Goal: Task Accomplishment & Management: Manage account settings

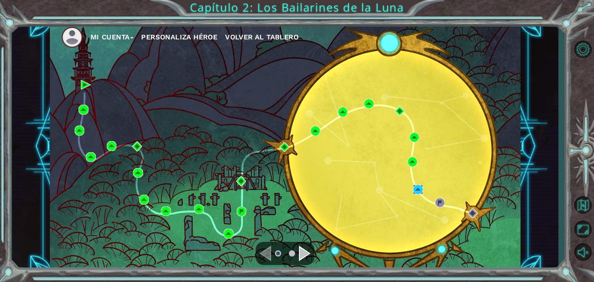
click at [415, 189] on img at bounding box center [418, 190] width 10 height 10
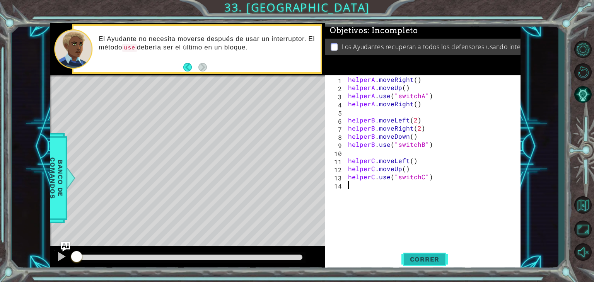
click at [432, 262] on span "Correr" at bounding box center [424, 260] width 45 height 8
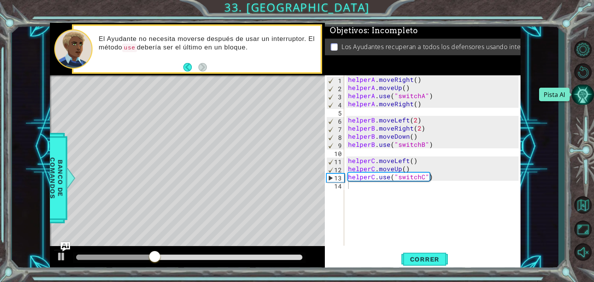
click at [587, 92] on button "Pista AI" at bounding box center [583, 95] width 22 height 21
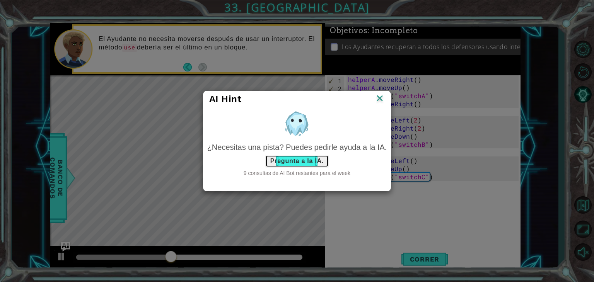
click at [300, 160] on button "Pregunta a la IA." at bounding box center [296, 161] width 63 height 12
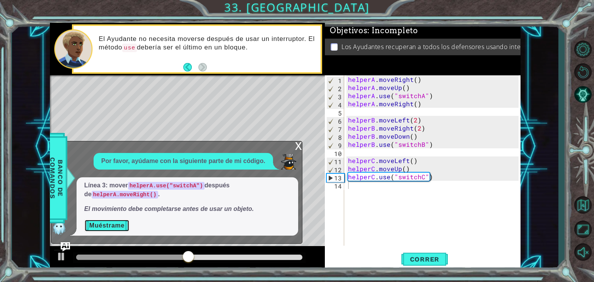
click at [90, 224] on button "Muéstrame" at bounding box center [106, 226] width 45 height 12
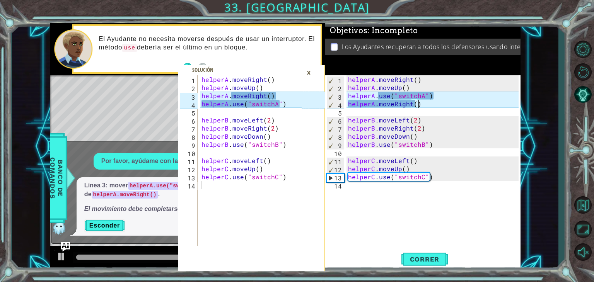
click at [438, 100] on div "helperA . moveRight ( ) helperA . moveUp ( ) helperA . use ( "switchA" ) helper…" at bounding box center [435, 168] width 176 height 187
click at [436, 96] on div "helperA . moveRight ( ) helperA . moveUp ( ) helperA . use ( "switchA" ) helper…" at bounding box center [435, 168] width 176 height 187
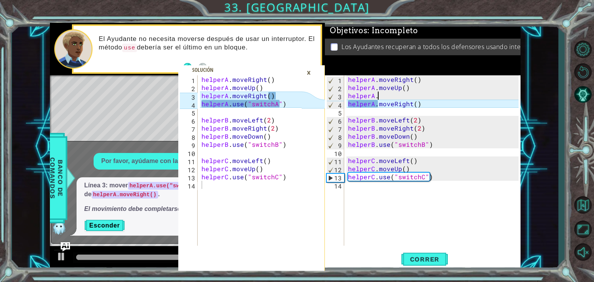
click at [428, 96] on div "helperA . moveRight ( ) helperA . moveUp ( ) helperA . helperA . moveRight ( ) …" at bounding box center [435, 168] width 176 height 187
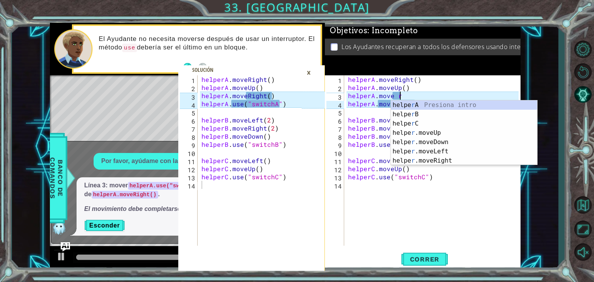
scroll to position [0, 3]
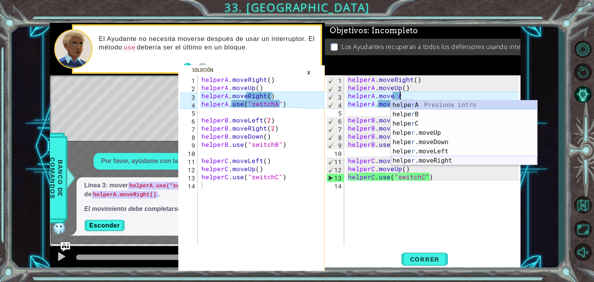
click at [436, 160] on div "helpe r A Presiona intro helpe r B Presiona intro helpe r C Presiona intro help…" at bounding box center [464, 143] width 146 height 84
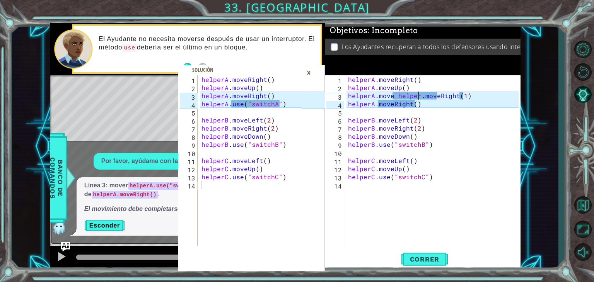
click at [419, 96] on div "helperA . moveRight ( ) helperA . moveUp ( ) helperA . move helper . moveRight …" at bounding box center [435, 168] width 176 height 187
click at [461, 96] on div "helperA . moveRight ( ) helperA . moveUp ( ) helper . moveRight ( 1 ) helperA .…" at bounding box center [435, 168] width 176 height 187
click at [415, 95] on div "helperA . moveRight ( ) helperA . moveUp ( ) helper . moveRight ( 1 ) helperA .…" at bounding box center [435, 168] width 176 height 187
click at [416, 105] on div "helperA . moveRight ( ) helperA . moveUp ( ) helper . moveRight ( ) helperA . m…" at bounding box center [435, 168] width 176 height 187
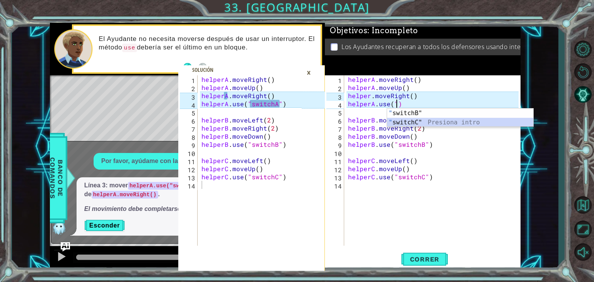
click at [411, 123] on div "" switchB" Presiona intro " switchC" Presiona intro" at bounding box center [460, 127] width 146 height 37
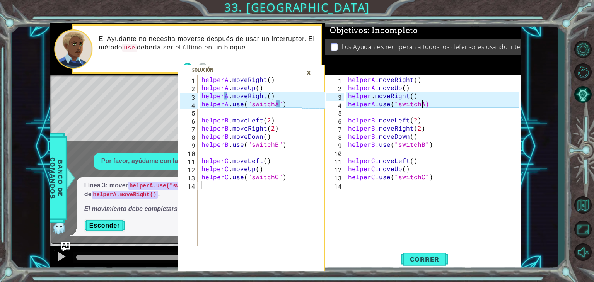
scroll to position [0, 5]
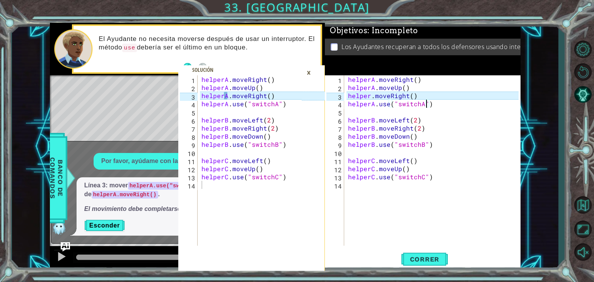
click at [426, 96] on div "helperA . moveRight ( ) helperA . moveUp ( ) helper . moveRight ( ) helperA . u…" at bounding box center [435, 168] width 176 height 187
click at [371, 94] on div "helperA . moveRight ( ) helperA . moveUp ( ) helper . moveRight ( ) helperA . u…" at bounding box center [435, 168] width 176 height 187
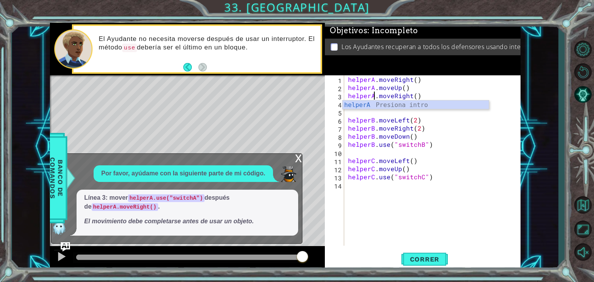
scroll to position [0, 2]
drag, startPoint x: 296, startPoint y: 159, endPoint x: 298, endPoint y: 164, distance: 5.8
click at [298, 162] on div "x" at bounding box center [298, 158] width 7 height 8
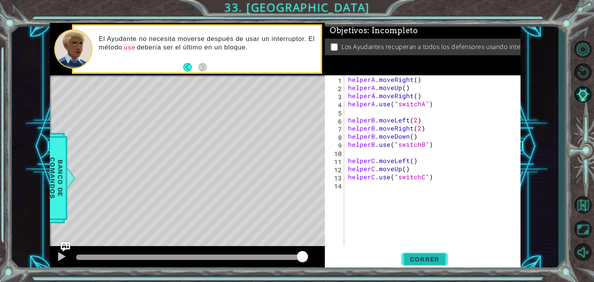
click at [420, 256] on span "Correr" at bounding box center [424, 260] width 45 height 8
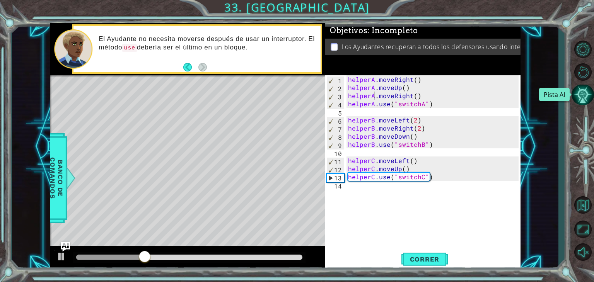
click at [589, 95] on button "Pista AI" at bounding box center [583, 95] width 22 height 21
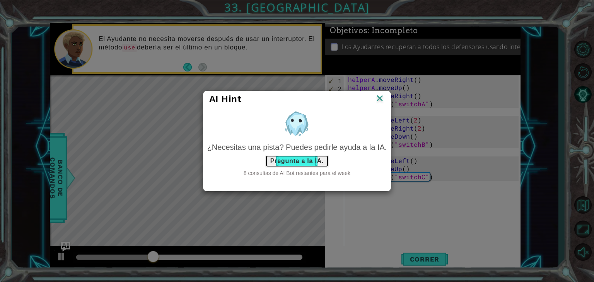
click at [299, 164] on button "Pregunta a la IA." at bounding box center [296, 161] width 63 height 12
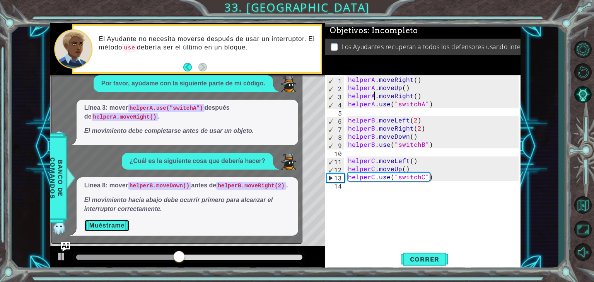
click at [103, 220] on button "Muéstrame" at bounding box center [106, 226] width 45 height 12
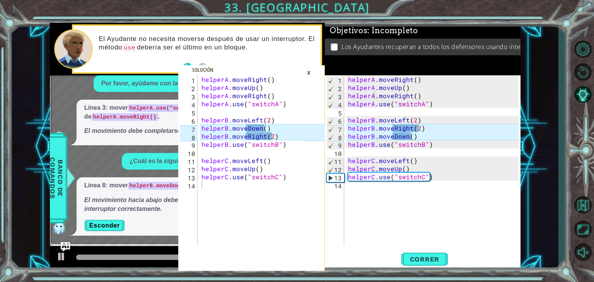
click at [420, 130] on div "helperA . moveRight ( ) helperA . moveUp ( ) helperA . moveRight ( ) helperA . …" at bounding box center [435, 168] width 176 height 187
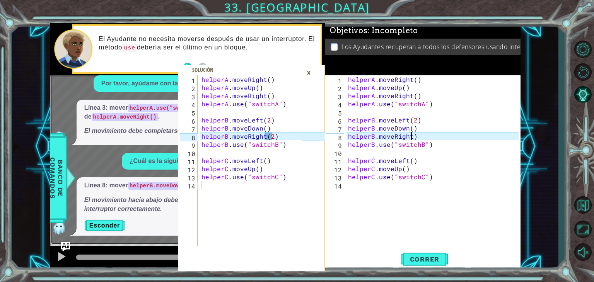
scroll to position [0, 4]
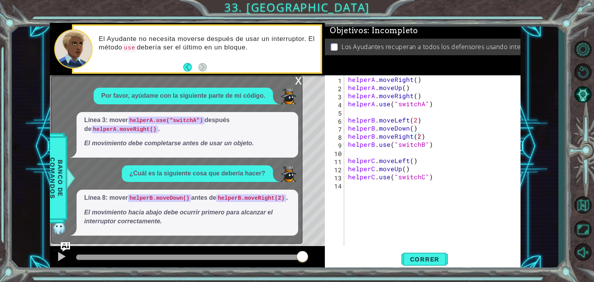
click at [298, 82] on div "x" at bounding box center [298, 80] width 7 height 8
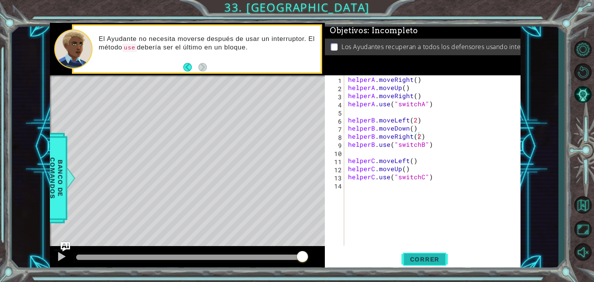
click at [434, 265] on button "Correr" at bounding box center [425, 260] width 46 height 20
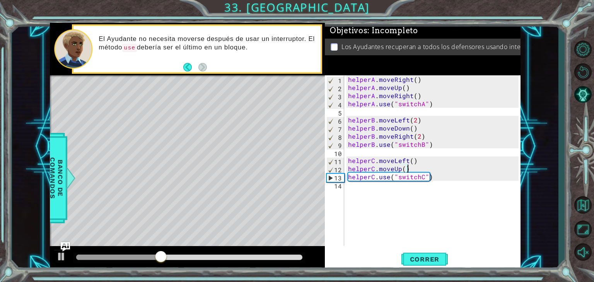
click at [410, 169] on div "helperA . moveRight ( ) helperA . moveUp ( ) helperA . moveRight ( ) helperA . …" at bounding box center [435, 168] width 176 height 187
type textarea "helperC.moveUp()"
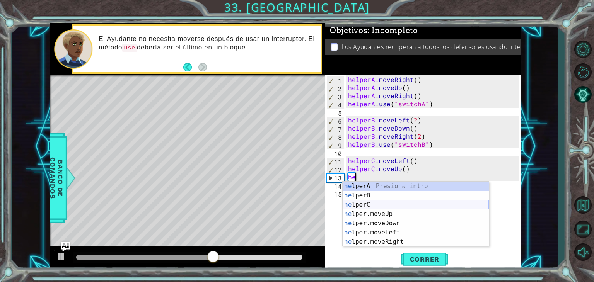
click at [376, 202] on div "he lperA Presiona intro he lperB Presiona intro he lperC Presiona intro he lper…" at bounding box center [416, 224] width 146 height 84
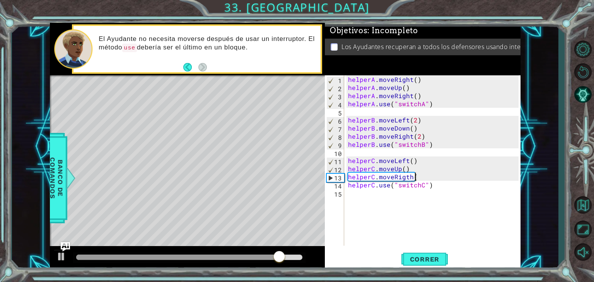
scroll to position [0, 4]
click at [436, 258] on span "Correr" at bounding box center [424, 260] width 45 height 8
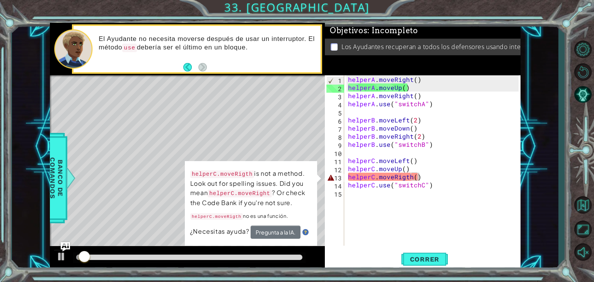
drag, startPoint x: 436, startPoint y: 258, endPoint x: 303, endPoint y: 168, distance: 161.1
click at [303, 168] on div "1 2 3 4 5 6 7 8 9 10 11 12 13 14 helperA . moveRight ( ) helperA . moveUp ( ) h…" at bounding box center [285, 147] width 471 height 248
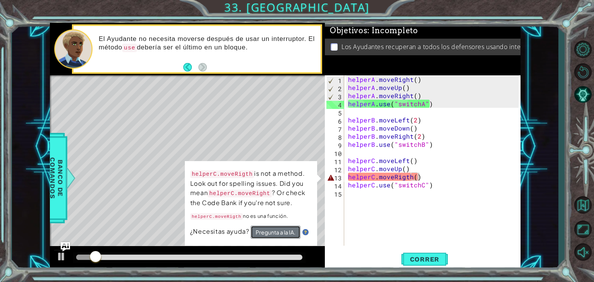
click at [287, 229] on button "Pregunta a la IA." at bounding box center [276, 232] width 50 height 13
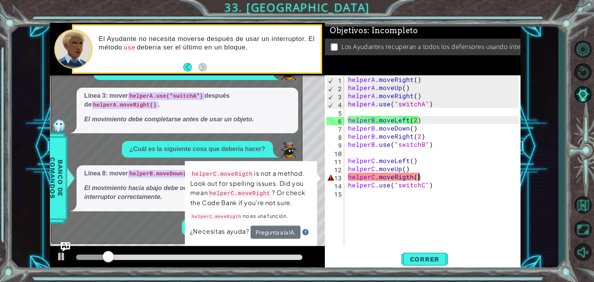
scroll to position [17, 0]
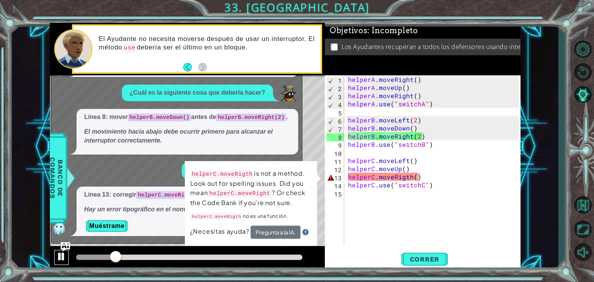
click at [63, 254] on div at bounding box center [61, 257] width 10 height 10
click at [107, 227] on button "Muéstrame" at bounding box center [106, 226] width 45 height 12
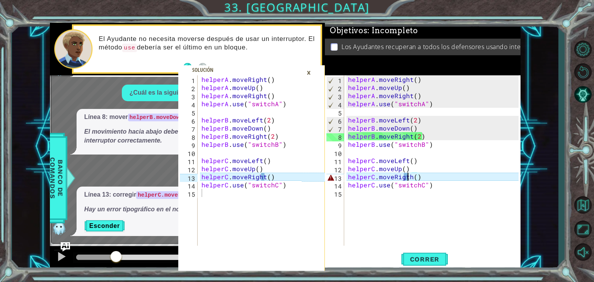
click at [406, 176] on div "helperA . moveRight ( ) helperA . moveUp ( ) helperA . moveRight ( ) helperA . …" at bounding box center [435, 168] width 176 height 187
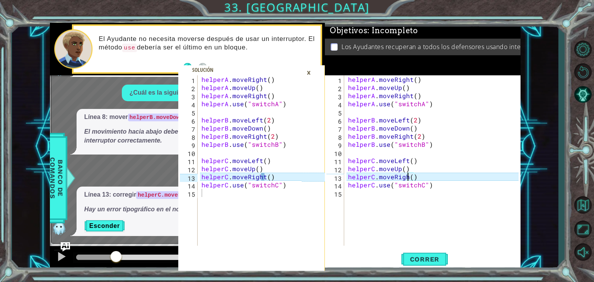
scroll to position [5, 0]
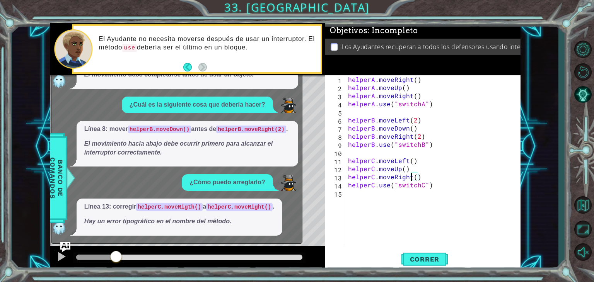
type textarea "helperC.moveRight()"
click at [68, 248] on img "Ask AI" at bounding box center [65, 247] width 10 height 10
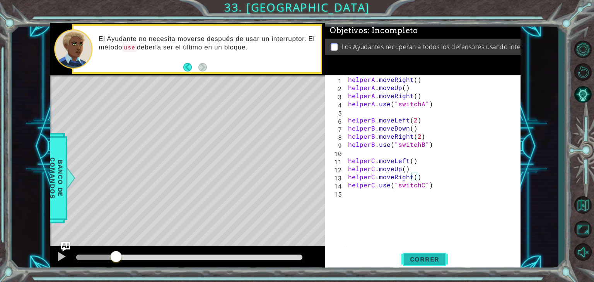
click at [418, 259] on span "Correr" at bounding box center [424, 260] width 45 height 8
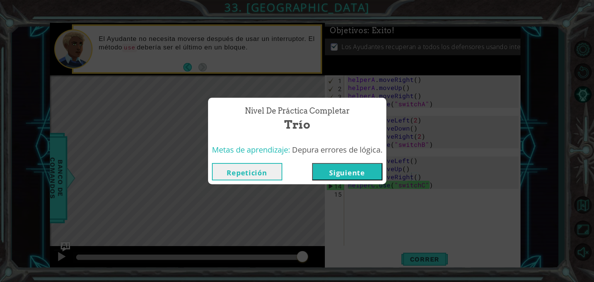
click at [357, 174] on button "Siguiente" at bounding box center [347, 171] width 70 height 17
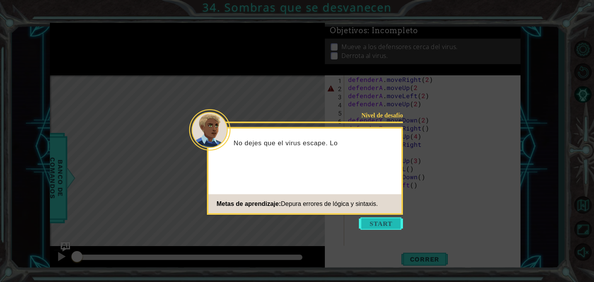
click at [376, 223] on button "Start" at bounding box center [381, 224] width 44 height 12
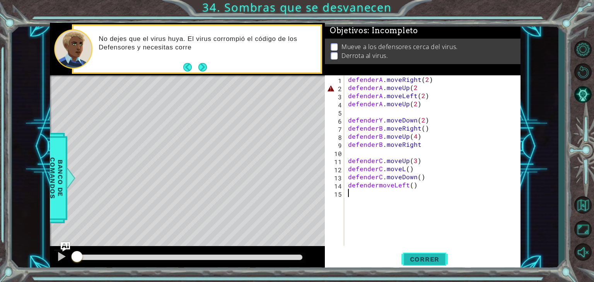
click at [432, 259] on span "Correr" at bounding box center [424, 260] width 45 height 8
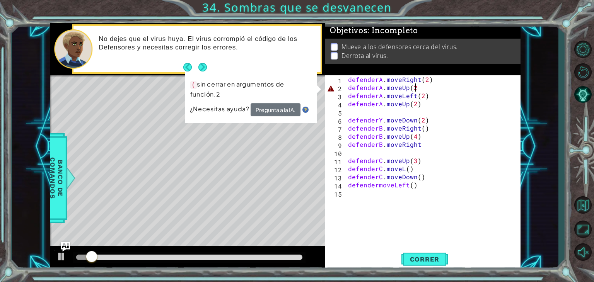
click at [424, 86] on div "defenderA . moveRight ( 2 ) defenderA . moveUp ( 2 defenderA . moveLeft ( 2 ) d…" at bounding box center [435, 168] width 176 height 187
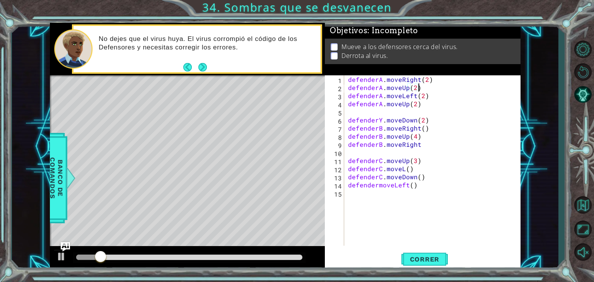
scroll to position [0, 4]
click at [418, 254] on button "Correr" at bounding box center [425, 260] width 46 height 20
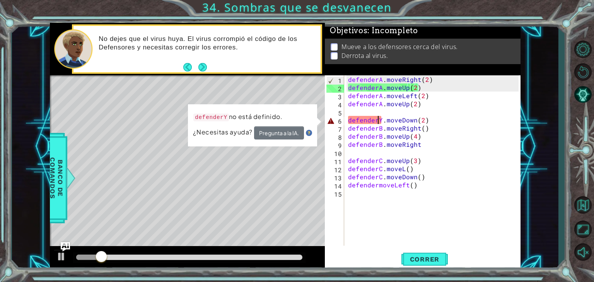
click at [379, 121] on div "defenderA . moveRight ( 2 ) defenderA . moveUp ( 2 ) defenderA . moveLeft ( 2 )…" at bounding box center [435, 168] width 176 height 187
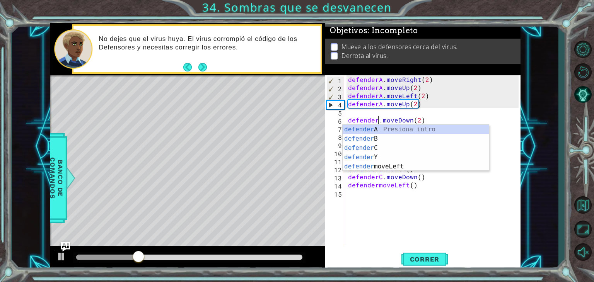
scroll to position [0, 2]
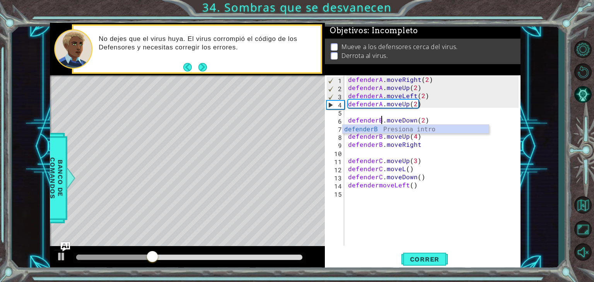
click at [450, 169] on div "defenderA . moveRight ( 2 ) defenderA . moveUp ( 2 ) defenderA . moveLeft ( 2 )…" at bounding box center [435, 168] width 176 height 187
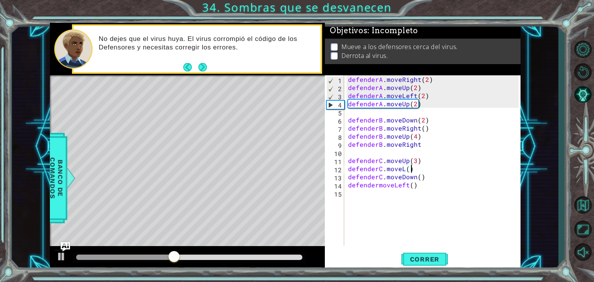
click at [376, 185] on div "defenderA . moveRight ( 2 ) defenderA . moveUp ( 2 ) defenderA . moveLeft ( 2 )…" at bounding box center [435, 168] width 176 height 187
click at [378, 185] on div "defenderA . moveRight ( 2 ) defenderA . moveUp ( 2 ) defenderA . moveLeft ( 2 )…" at bounding box center [435, 168] width 176 height 187
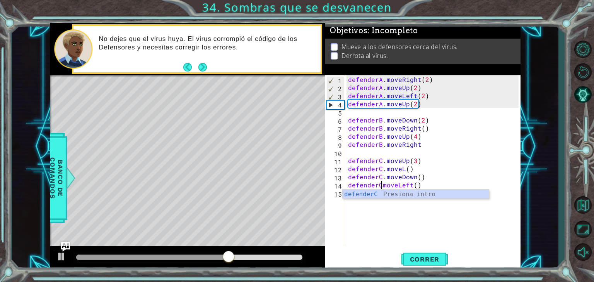
scroll to position [0, 2]
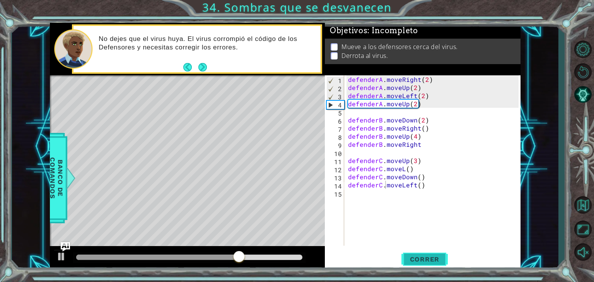
click at [440, 260] on span "Correr" at bounding box center [424, 260] width 45 height 8
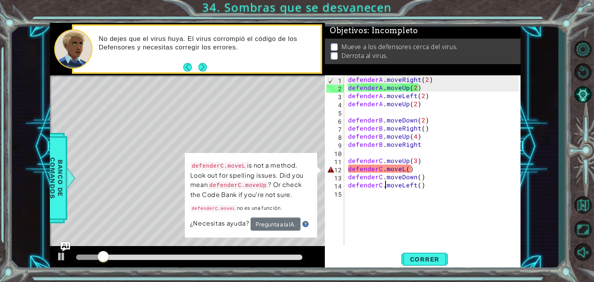
click at [400, 168] on div "defenderA . moveRight ( 2 ) defenderA . moveUp ( 2 ) defenderA . moveLeft ( 2 )…" at bounding box center [435, 168] width 176 height 187
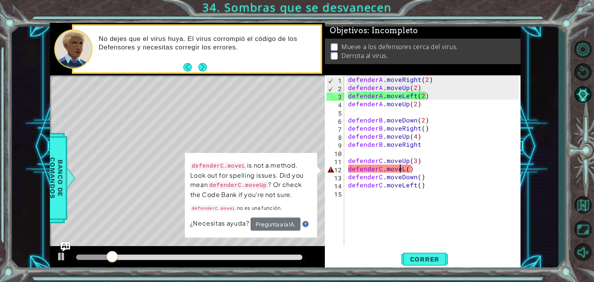
click at [404, 168] on div "defenderA . moveRight ( 2 ) defenderA . moveUp ( 2 ) defenderA . moveLeft ( 2 )…" at bounding box center [435, 168] width 176 height 187
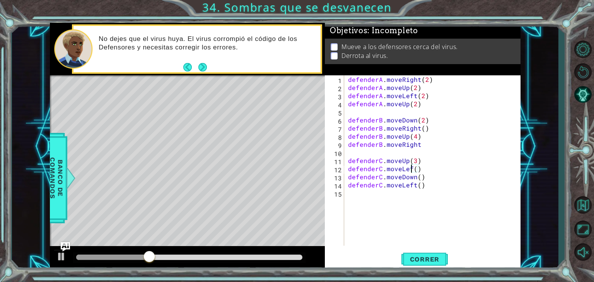
scroll to position [0, 4]
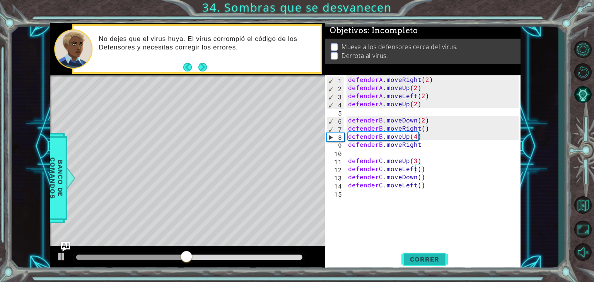
click at [433, 258] on span "Correr" at bounding box center [424, 260] width 45 height 8
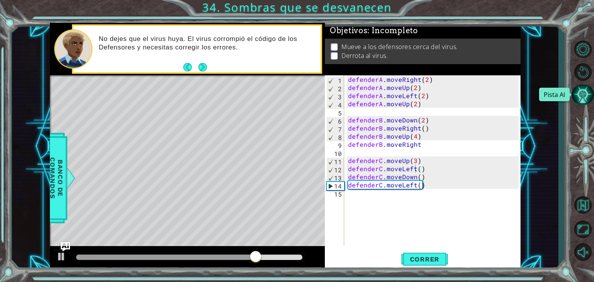
click at [583, 92] on button "Pista AI" at bounding box center [583, 95] width 22 height 21
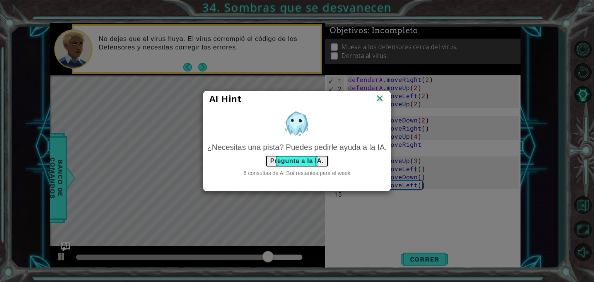
click at [291, 159] on button "Pregunta a la IA." at bounding box center [296, 161] width 63 height 12
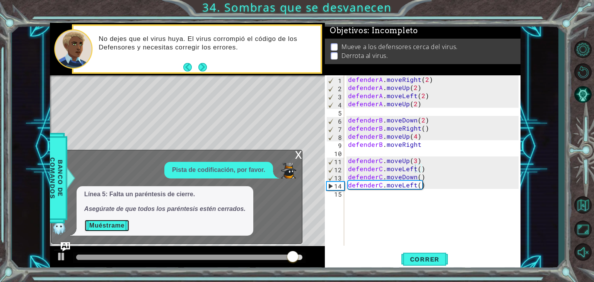
click at [107, 224] on button "Muéstrame" at bounding box center [106, 226] width 45 height 12
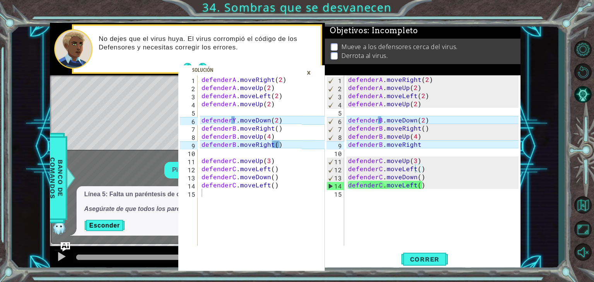
click at [380, 120] on div "defenderA . moveRight ( 2 ) defenderA . moveUp ( 2 ) defenderA . moveLeft ( 2 )…" at bounding box center [435, 168] width 176 height 187
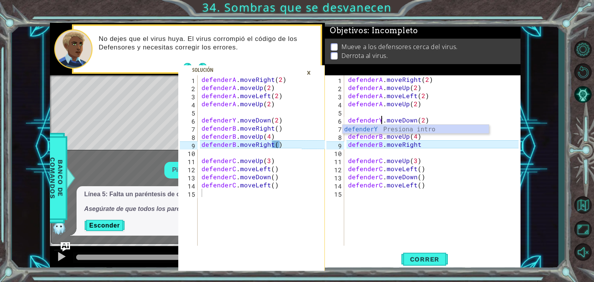
scroll to position [0, 2]
click at [421, 144] on div "defenderA . moveRight ( 2 ) defenderA . moveUp ( 2 ) defenderA . moveLeft ( 2 )…" at bounding box center [435, 168] width 176 height 187
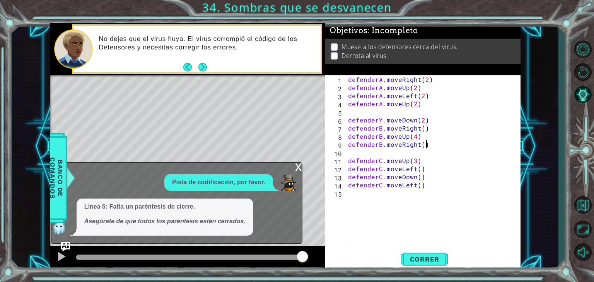
scroll to position [0, 4]
click at [302, 168] on div "x" at bounding box center [298, 167] width 7 height 8
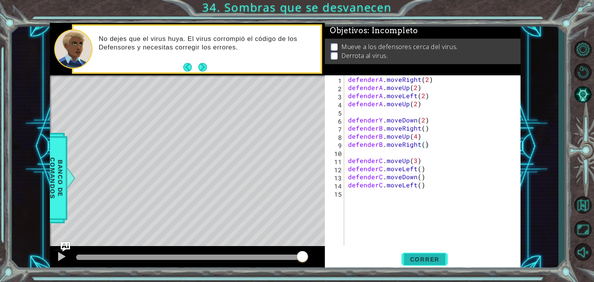
click at [438, 257] on span "Correr" at bounding box center [424, 260] width 45 height 8
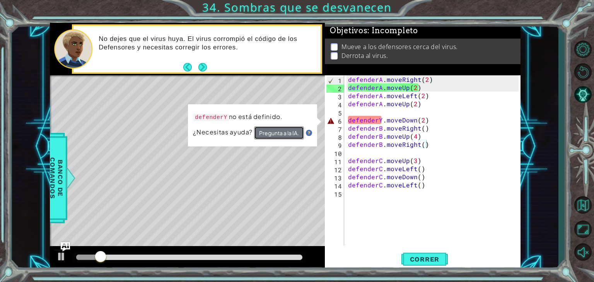
click at [275, 132] on button "Pregunta a la IA." at bounding box center [279, 133] width 50 height 13
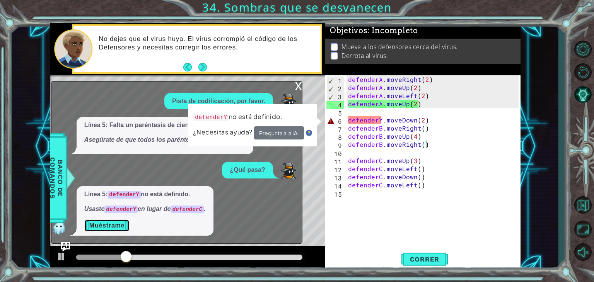
click at [106, 226] on button "Muéstrame" at bounding box center [106, 226] width 45 height 12
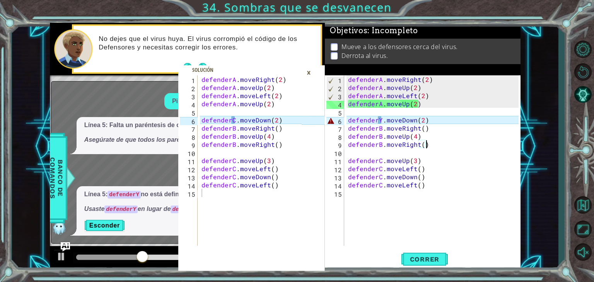
click at [380, 118] on div "defenderA . moveRight ( 2 ) defenderA . moveUp ( 2 ) defenderA . moveLeft ( 2 )…" at bounding box center [435, 168] width 176 height 187
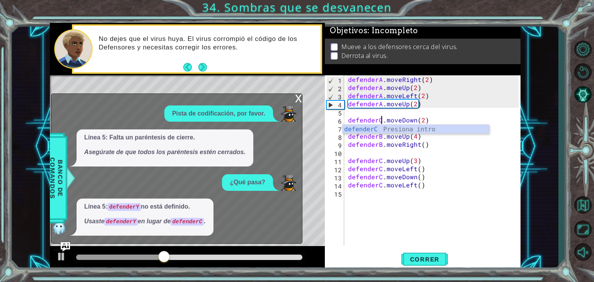
scroll to position [0, 2]
click at [300, 99] on div "x" at bounding box center [298, 98] width 7 height 8
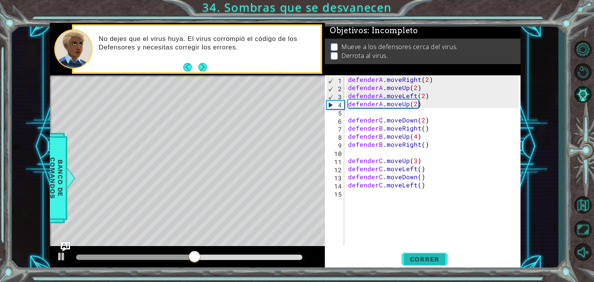
click at [434, 263] on span "Correr" at bounding box center [424, 260] width 45 height 8
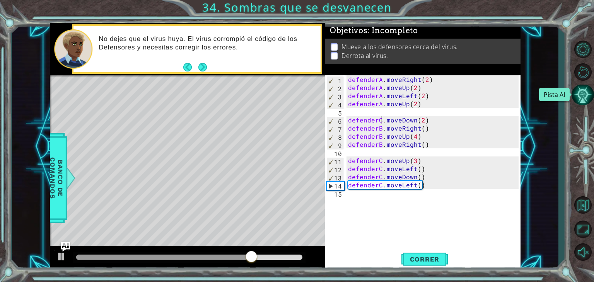
click at [580, 90] on button "Pista AI" at bounding box center [583, 95] width 22 height 21
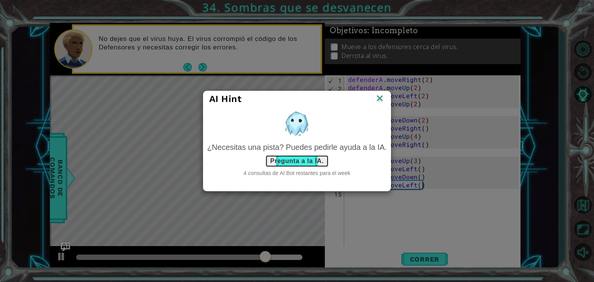
click at [298, 163] on button "Pregunta a la IA." at bounding box center [296, 161] width 63 height 12
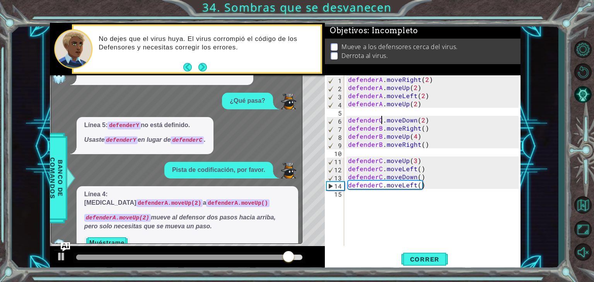
scroll to position [9, 0]
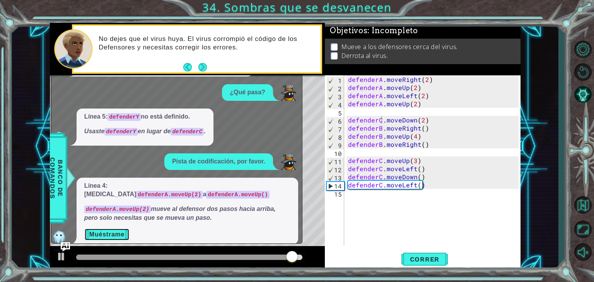
click at [110, 229] on button "Muéstrame" at bounding box center [106, 235] width 45 height 12
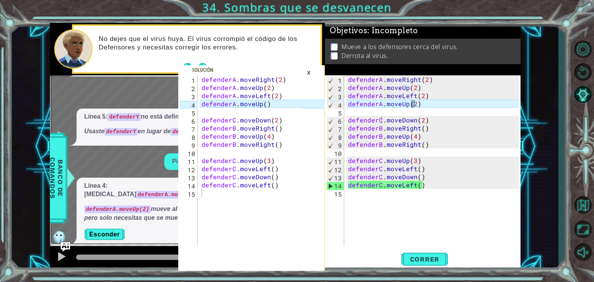
type textarea "defenderA.moveUp(2)"
click at [412, 106] on div "defenderA . moveRight ( 2 ) defenderA . moveUp ( 2 ) defenderA . moveLeft ( 2 )…" at bounding box center [435, 168] width 176 height 187
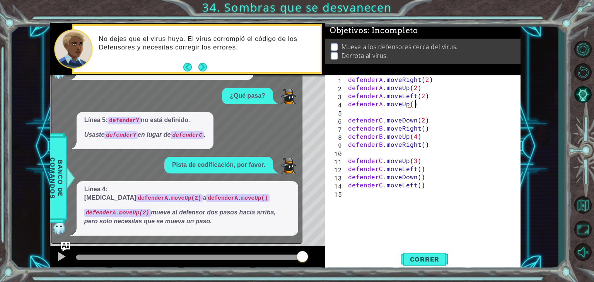
scroll to position [0, 0]
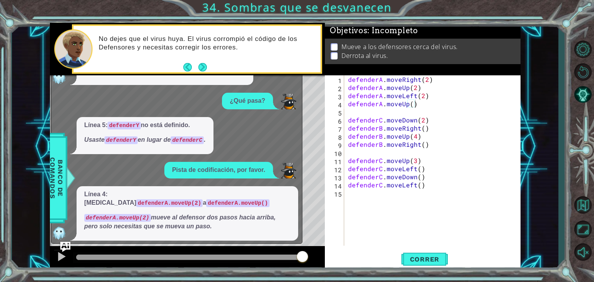
click at [67, 247] on img "Ask AI" at bounding box center [65, 247] width 10 height 10
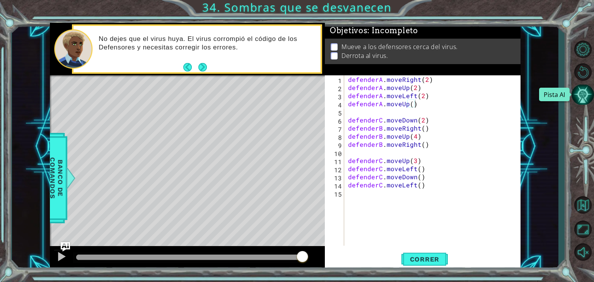
click at [588, 89] on button "Pista AI" at bounding box center [583, 95] width 22 height 21
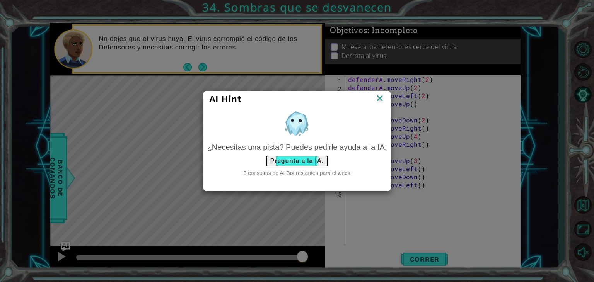
click at [301, 157] on button "Pregunta a la IA." at bounding box center [296, 161] width 63 height 12
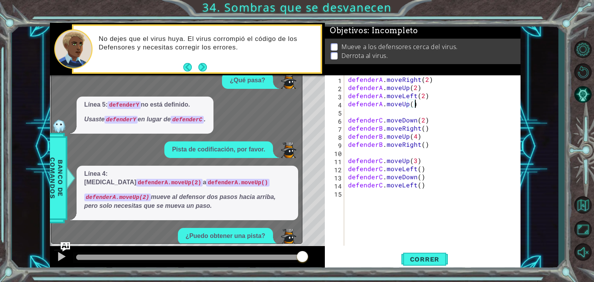
scroll to position [87, 0]
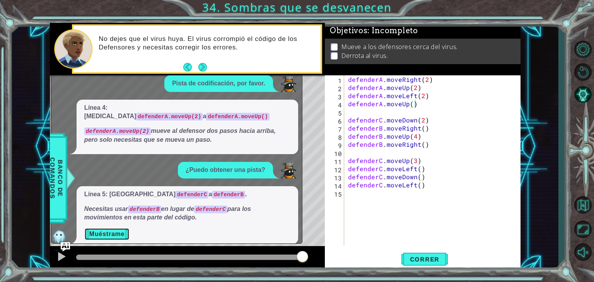
click at [101, 228] on button "Muéstrame" at bounding box center [106, 234] width 45 height 12
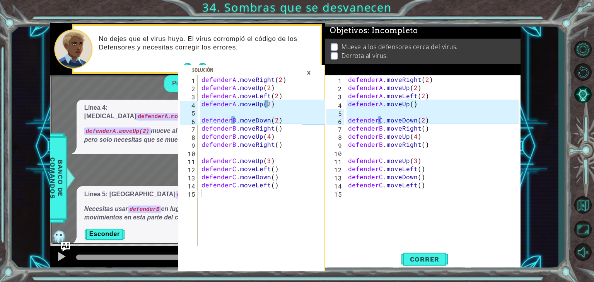
click at [382, 120] on div "defenderA . moveRight ( 2 ) defenderA . moveUp ( 2 ) defenderA . moveLeft ( 2 )…" at bounding box center [435, 168] width 176 height 187
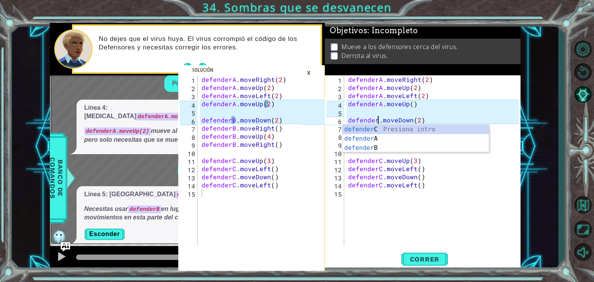
scroll to position [0, 2]
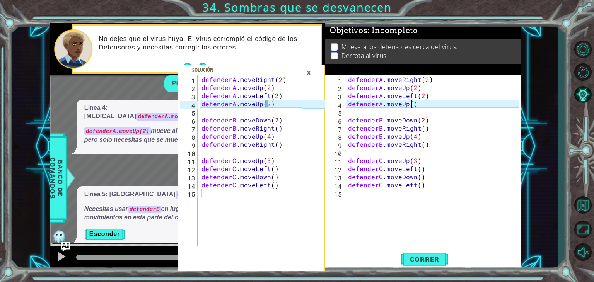
click at [411, 104] on div "defenderA . moveRight ( 2 ) defenderA . moveUp ( 2 ) defenderA . moveLeft ( 2 )…" at bounding box center [435, 168] width 176 height 187
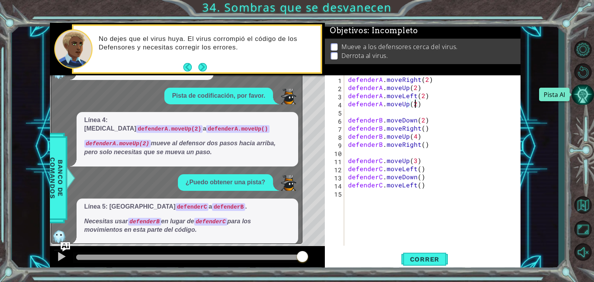
type textarea "defenderA.moveUp(2)"
click at [580, 90] on button "Pista AI" at bounding box center [583, 95] width 22 height 21
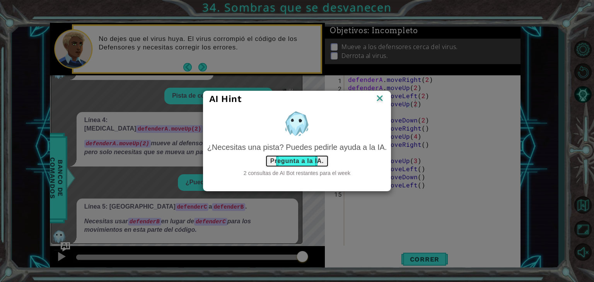
click at [303, 159] on button "Pregunta a la IA." at bounding box center [296, 161] width 63 height 12
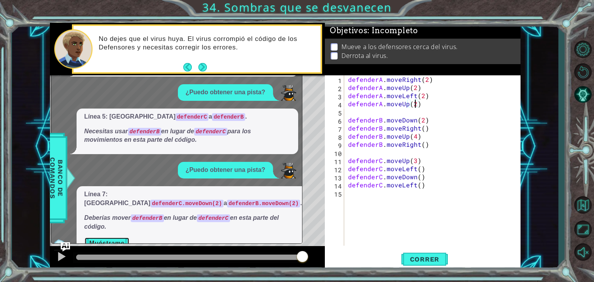
click at [106, 238] on button "Muéstrame" at bounding box center [106, 244] width 45 height 12
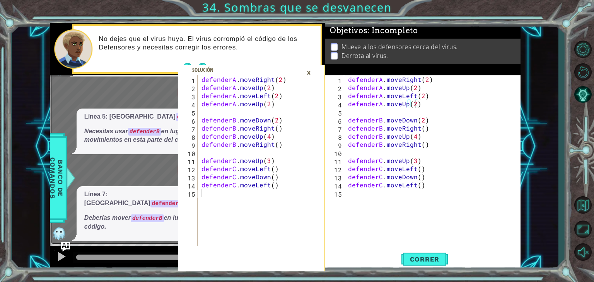
scroll to position [152, 0]
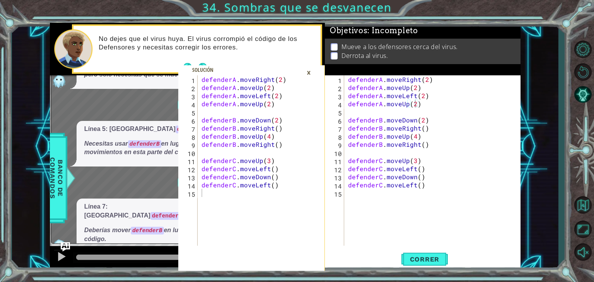
click at [310, 73] on div "×" at bounding box center [309, 72] width 12 height 13
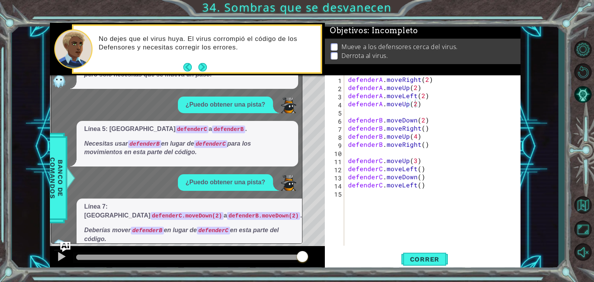
click at [62, 244] on img "Ask AI" at bounding box center [65, 247] width 10 height 10
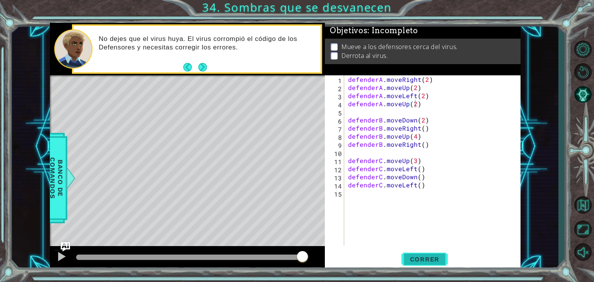
click at [431, 257] on span "Correr" at bounding box center [424, 260] width 45 height 8
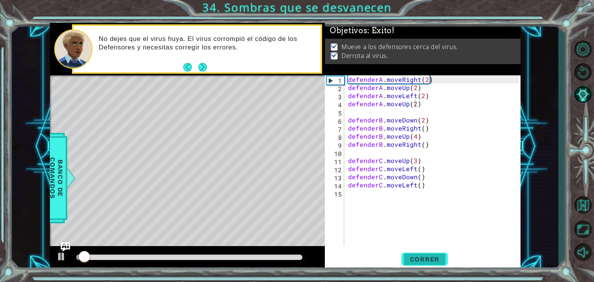
click at [431, 257] on span "Correr" at bounding box center [424, 260] width 45 height 8
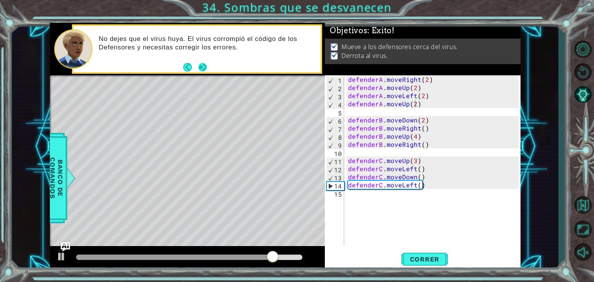
click at [204, 68] on button "Next" at bounding box center [203, 67] width 14 height 14
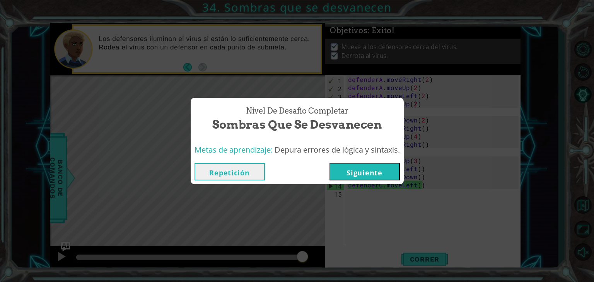
click at [384, 172] on button "Siguiente" at bounding box center [365, 171] width 70 height 17
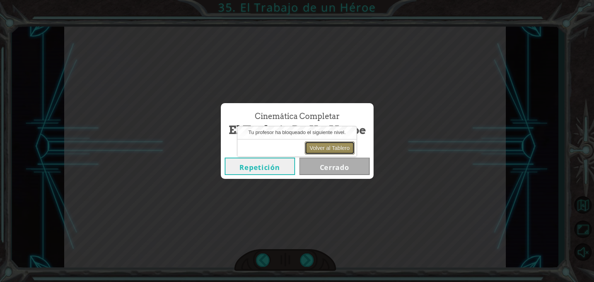
click at [334, 147] on button "Volver al Tablero" at bounding box center [330, 148] width 50 height 13
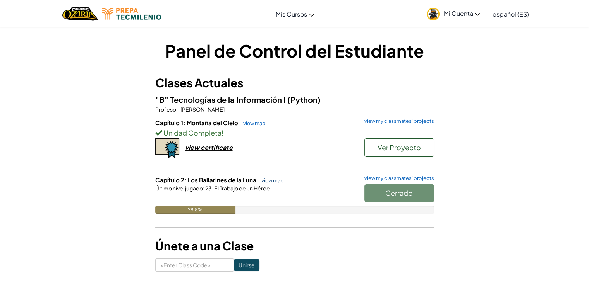
click at [275, 180] on link "view map" at bounding box center [270, 181] width 26 height 6
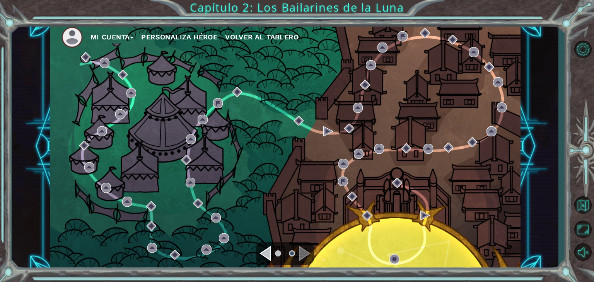
click at [266, 249] on div "Navigate to the previous page" at bounding box center [266, 253] width 12 height 15
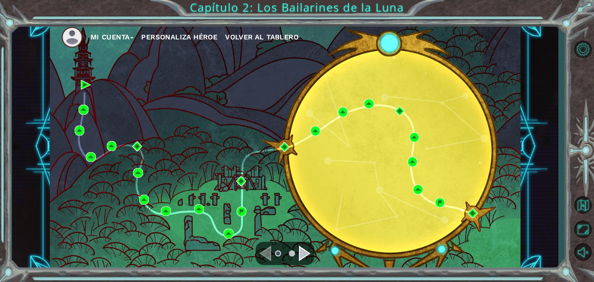
click at [297, 254] on ul at bounding box center [285, 253] width 28 height 15
click at [303, 254] on div "Navigate to the next page" at bounding box center [305, 253] width 12 height 15
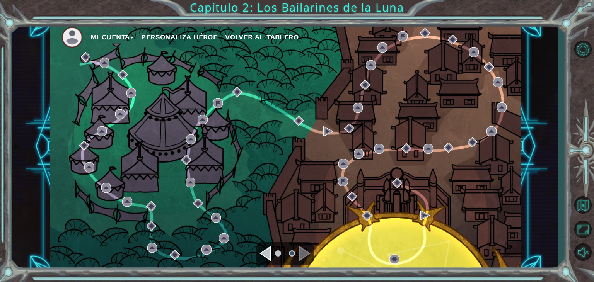
click at [264, 250] on div "Navigate to the previous page" at bounding box center [266, 253] width 12 height 15
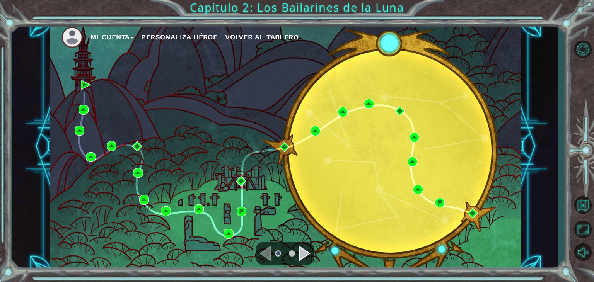
click at [294, 249] on ul at bounding box center [285, 253] width 28 height 15
click at [302, 252] on div "Navigate to the next page" at bounding box center [305, 253] width 12 height 15
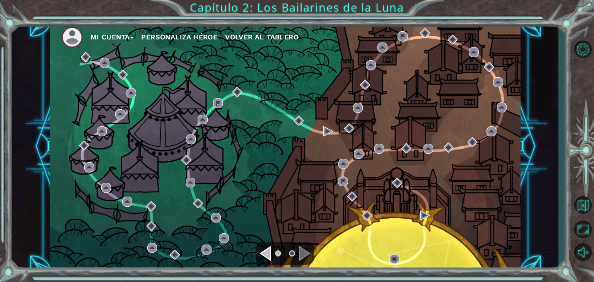
click at [193, 39] on button "Personaliza Héroe" at bounding box center [179, 37] width 76 height 12
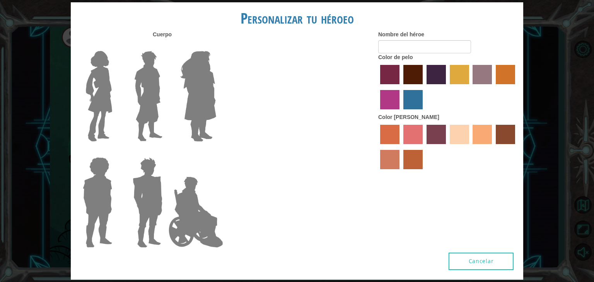
type input "[PERSON_NAME]"
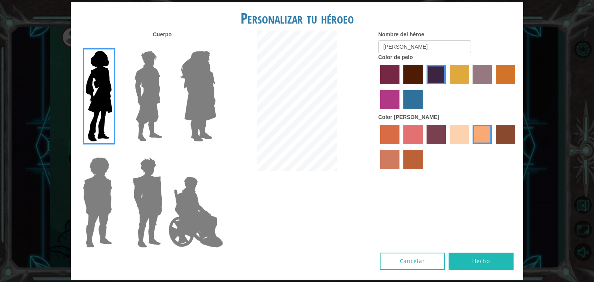
click at [393, 75] on label "paprika hair color" at bounding box center [389, 74] width 19 height 19
click at [378, 87] on input "paprika hair color" at bounding box center [378, 87] width 0 height 0
click at [396, 103] on label "medium red violet hair color" at bounding box center [389, 99] width 19 height 19
click at [517, 87] on input "medium red violet hair color" at bounding box center [517, 87] width 0 height 0
click at [416, 75] on label "maroon hair color" at bounding box center [413, 74] width 19 height 19
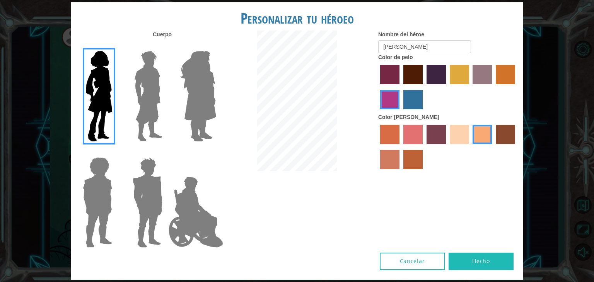
click at [401, 87] on input "maroon hair color" at bounding box center [401, 87] width 0 height 0
click at [472, 261] on button "Hecho" at bounding box center [481, 261] width 65 height 17
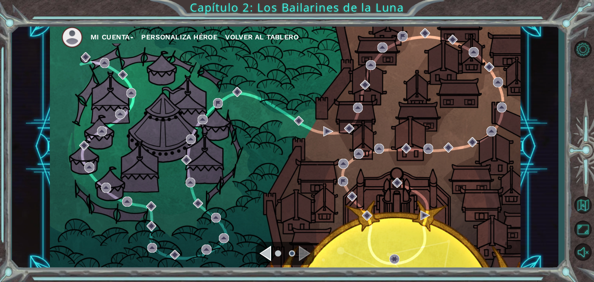
click at [132, 39] on button "Mi Cuenta" at bounding box center [112, 37] width 43 height 12
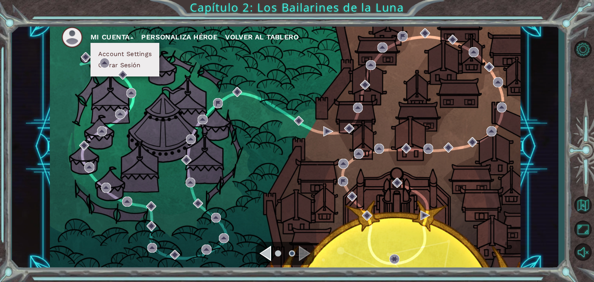
click at [173, 101] on div "Mi Cuenta Account Settings Cerrar Sesión Personaliza Héroe Volver al Tablero" at bounding box center [285, 147] width 471 height 248
click at [173, 76] on div "Mi Cuenta Account Settings Cerrar Sesión Personaliza Héroe Volver al Tablero" at bounding box center [285, 147] width 471 height 248
click at [128, 36] on button "Mi Cuenta" at bounding box center [112, 37] width 43 height 12
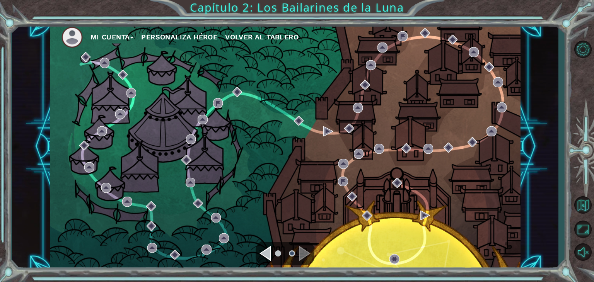
click at [271, 249] on div "Navigate to the previous page" at bounding box center [266, 253] width 12 height 15
